Goal: Navigation & Orientation: Find specific page/section

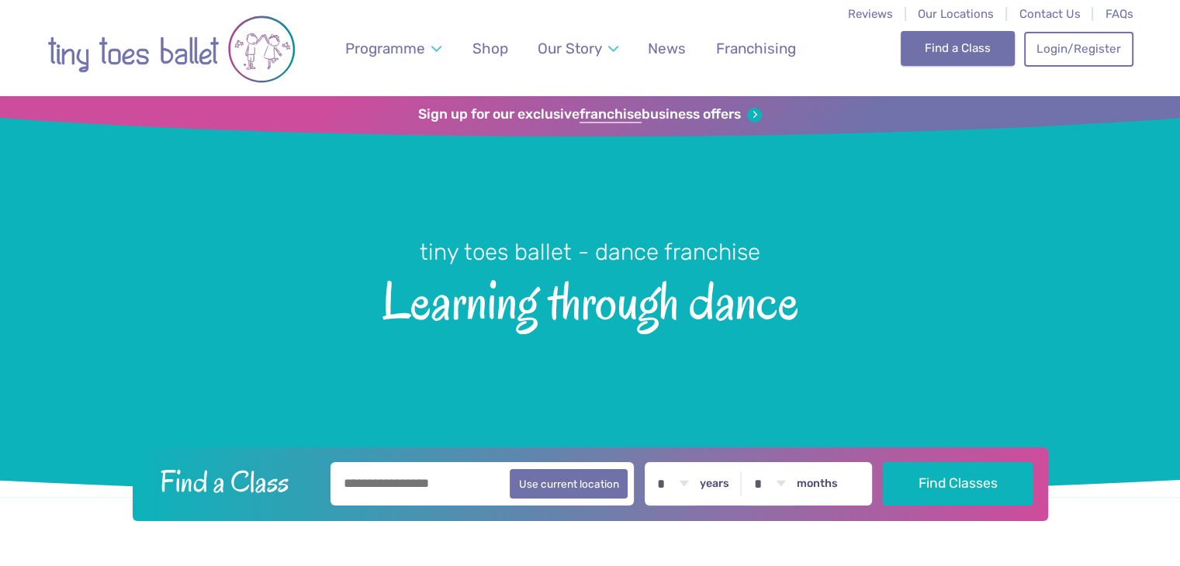
click at [933, 46] on link "Find a Class" at bounding box center [958, 48] width 114 height 34
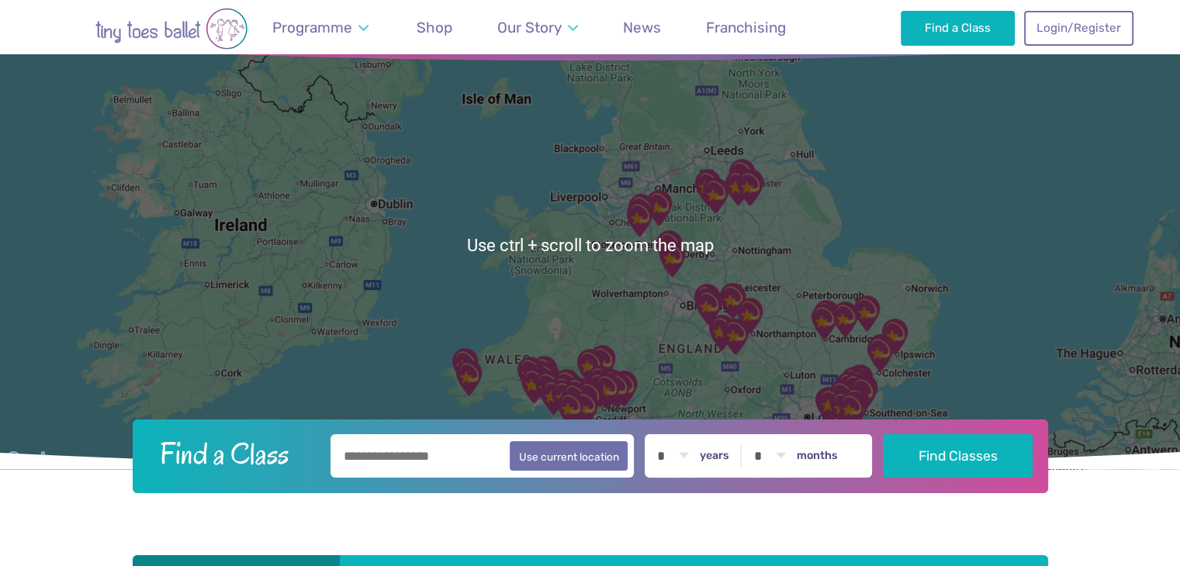
scroll to position [96, 0]
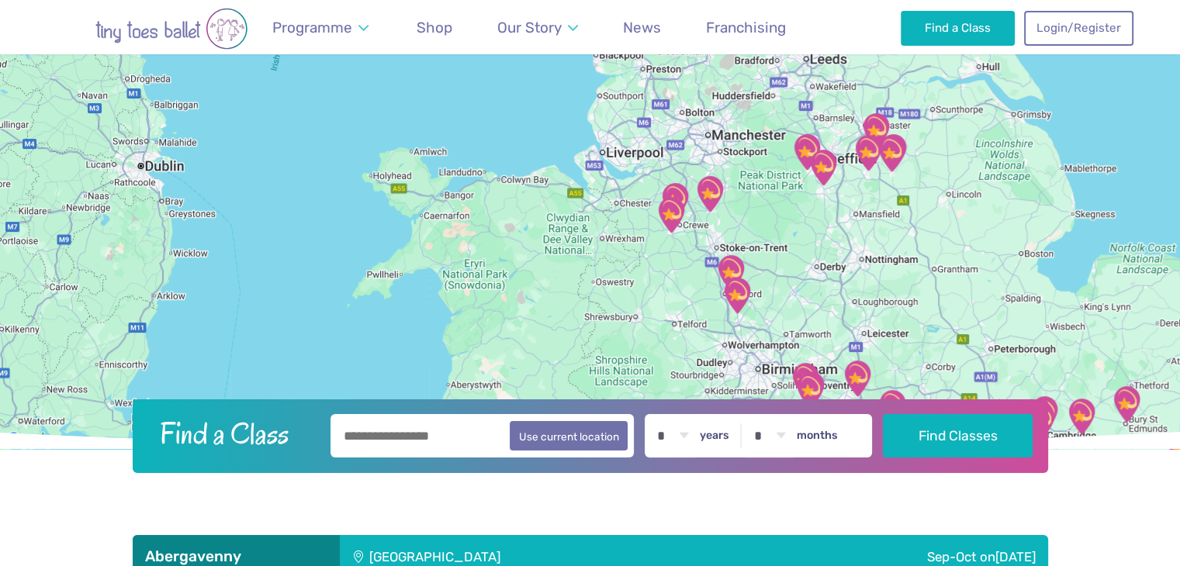
drag, startPoint x: 607, startPoint y: 200, endPoint x: 619, endPoint y: 209, distance: 14.9
click at [619, 209] on div at bounding box center [590, 224] width 1180 height 449
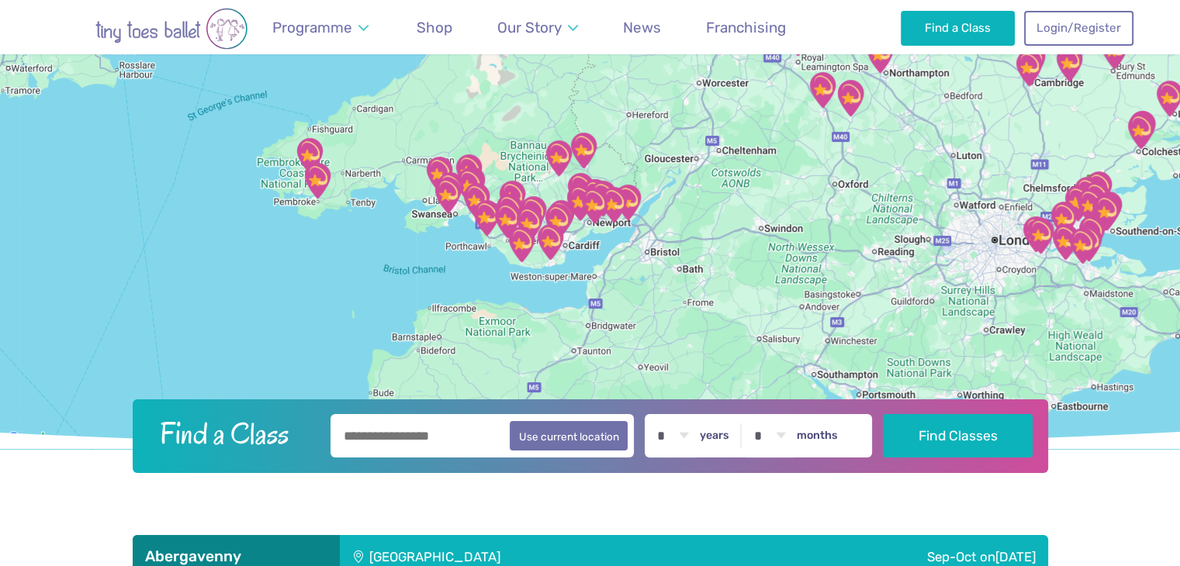
drag, startPoint x: 483, startPoint y: 298, endPoint x: 462, endPoint y: -67, distance: 366.0
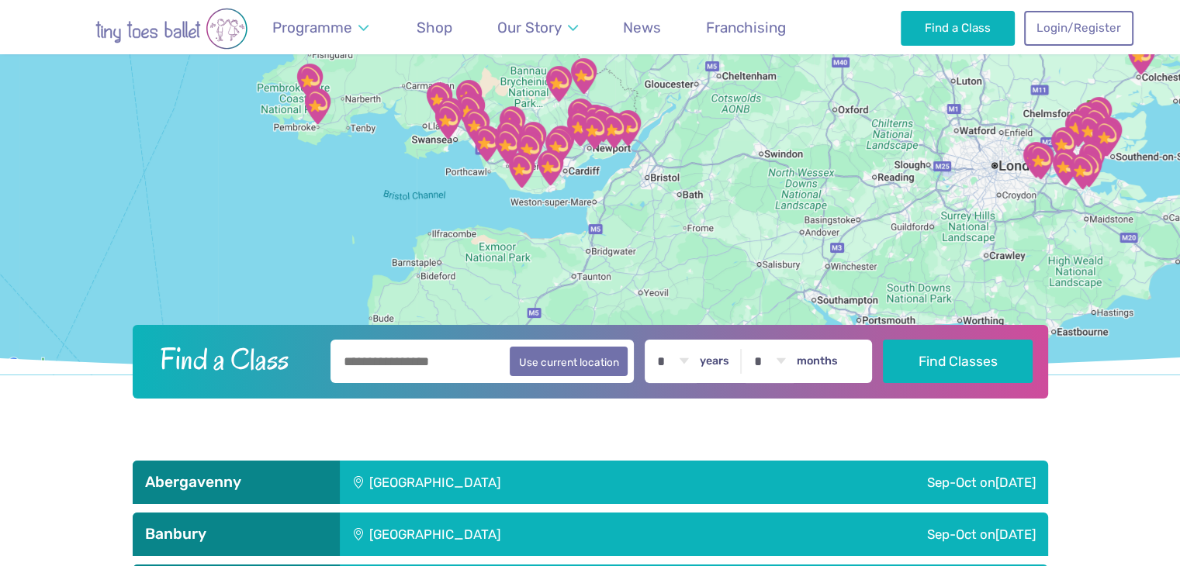
scroll to position [120, 0]
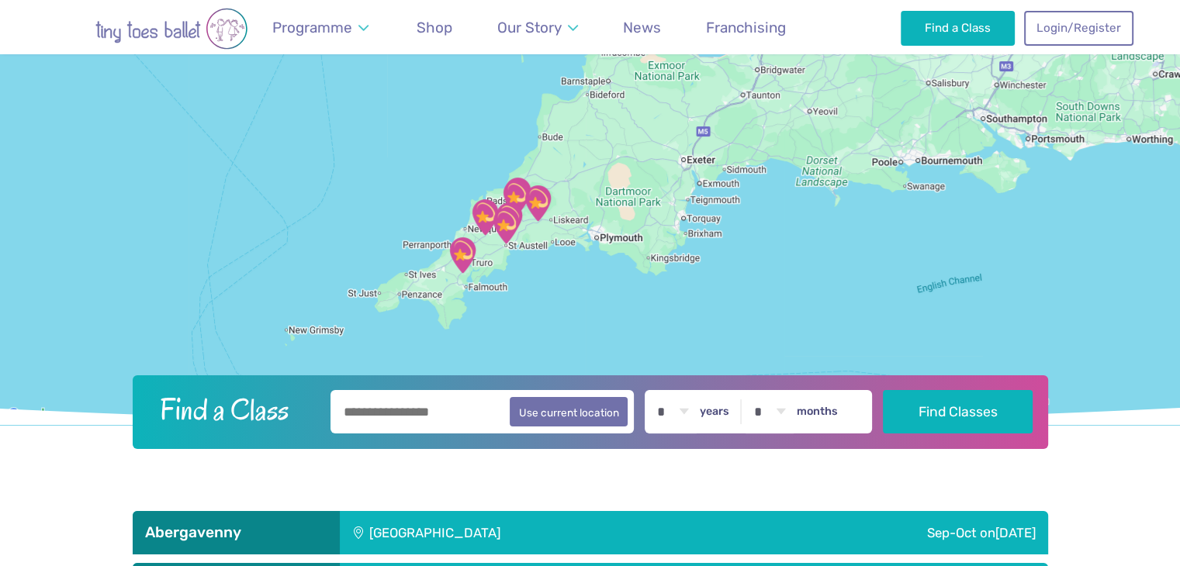
drag, startPoint x: 685, startPoint y: 261, endPoint x: 855, endPoint y: 22, distance: 293.8
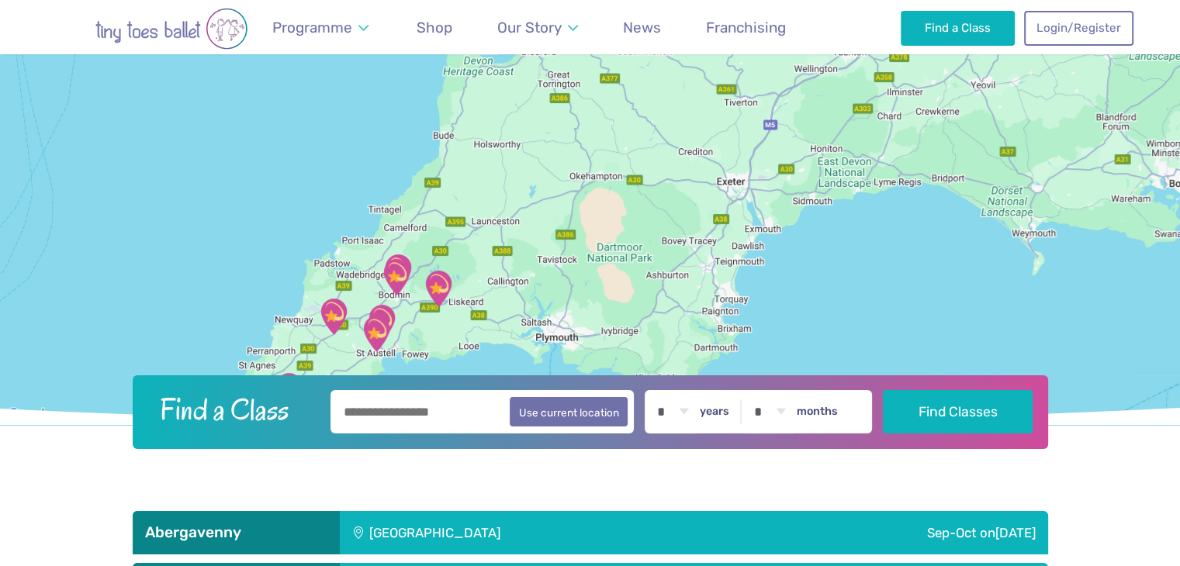
click at [566, 334] on div at bounding box center [590, 200] width 1180 height 449
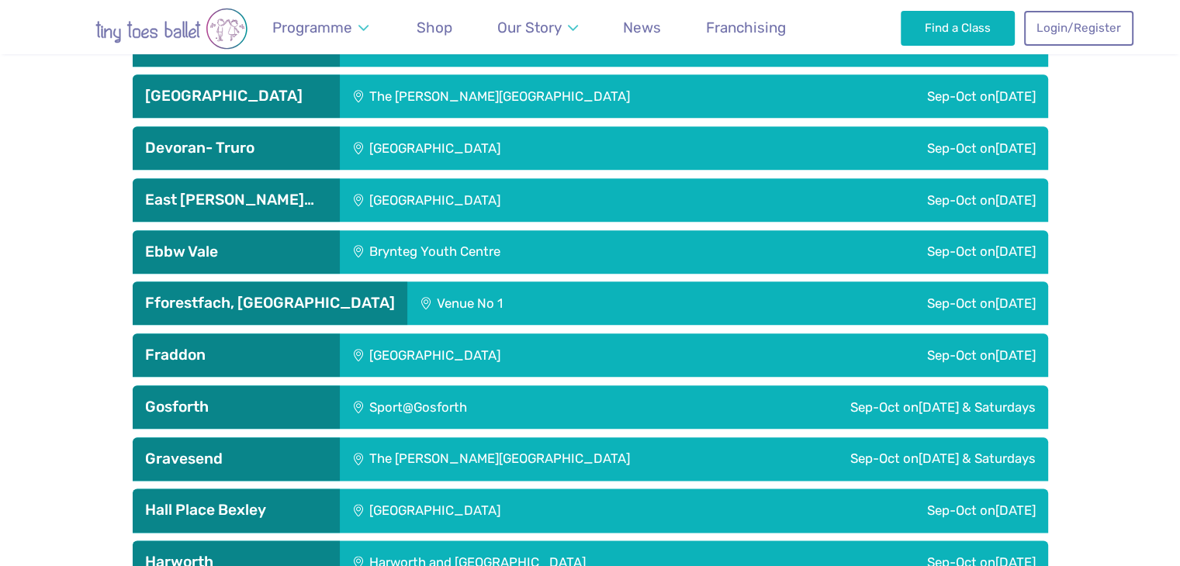
scroll to position [1750, 0]
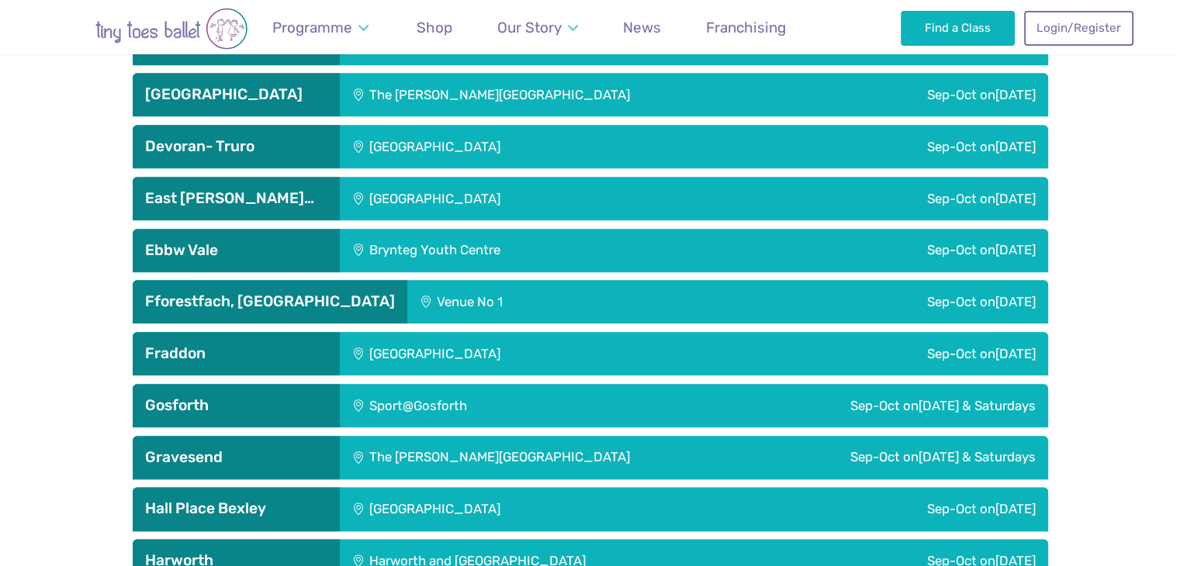
click at [549, 189] on div "[GEOGRAPHIC_DATA]" at bounding box center [540, 198] width 400 height 43
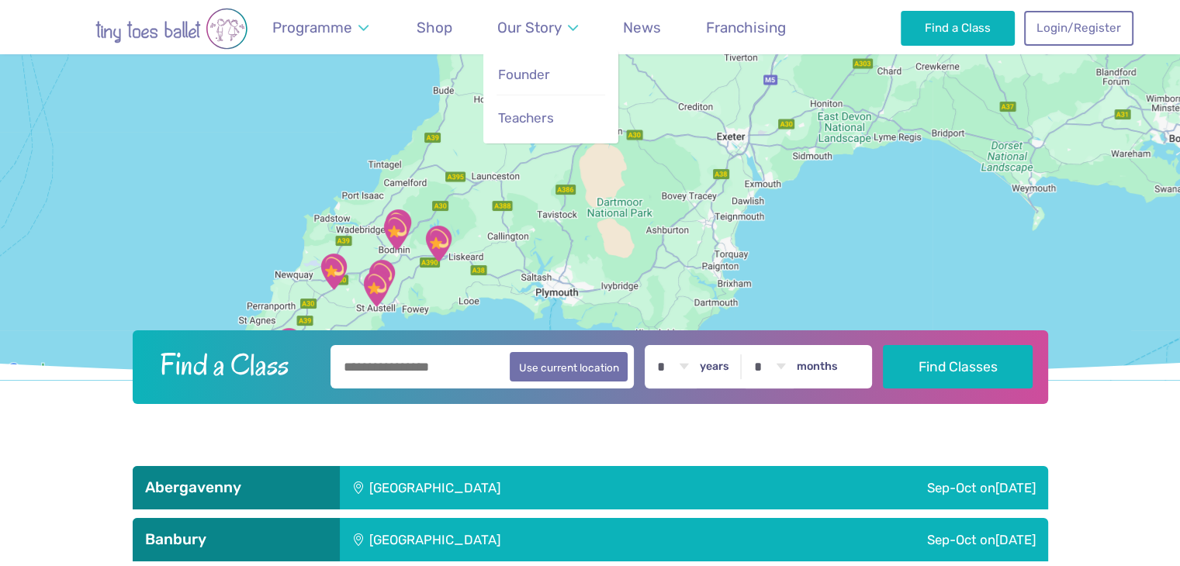
scroll to position [152, 0]
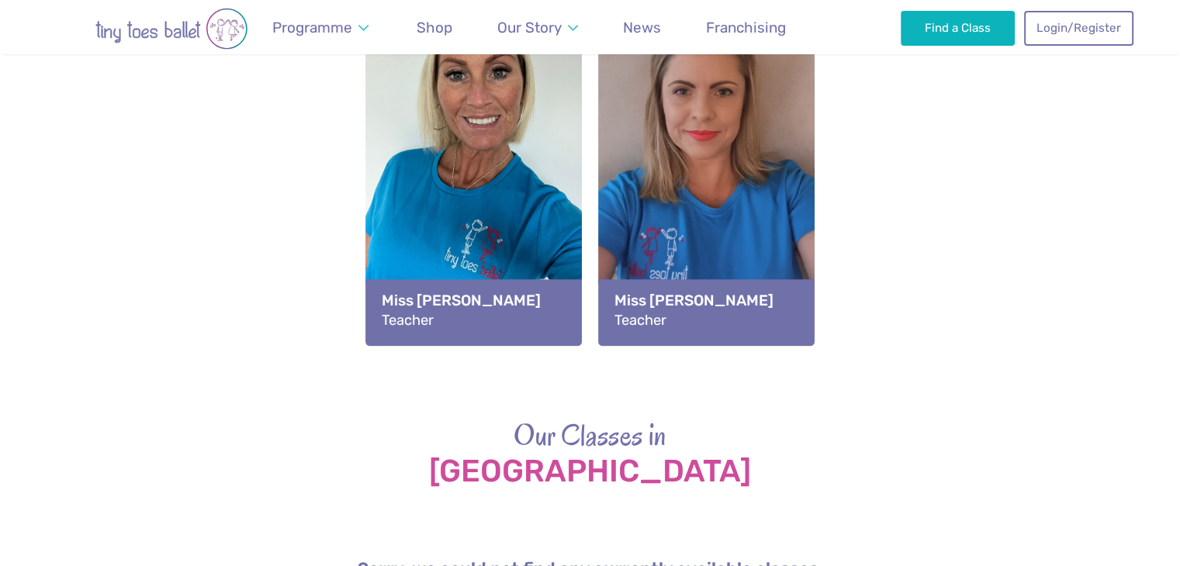
scroll to position [1988, 0]
